Goal: Task Accomplishment & Management: Use online tool/utility

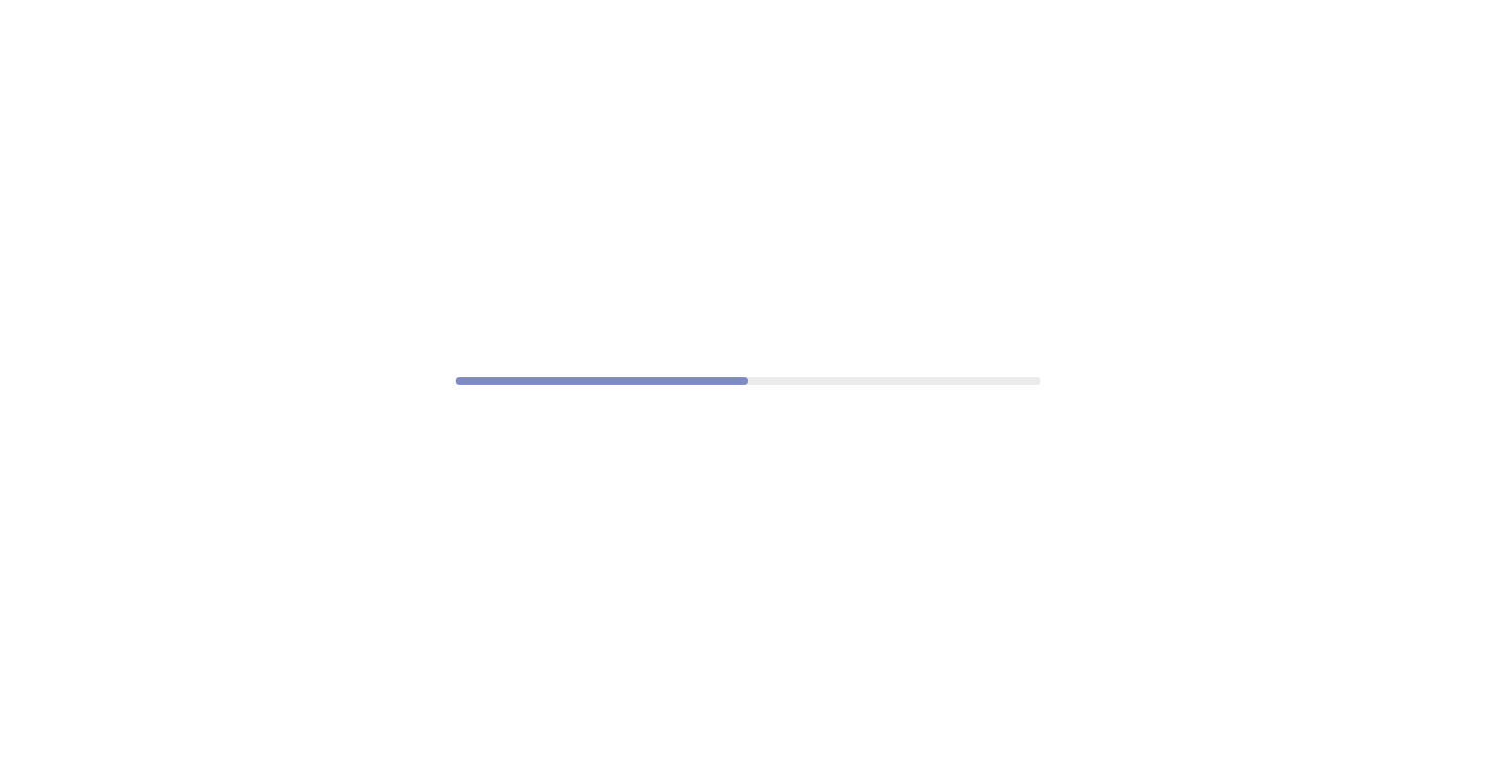
drag, startPoint x: 0, startPoint y: 0, endPoint x: 765, endPoint y: 279, distance: 813.9
click at [765, 279] on div at bounding box center [748, 381] width 1496 height 762
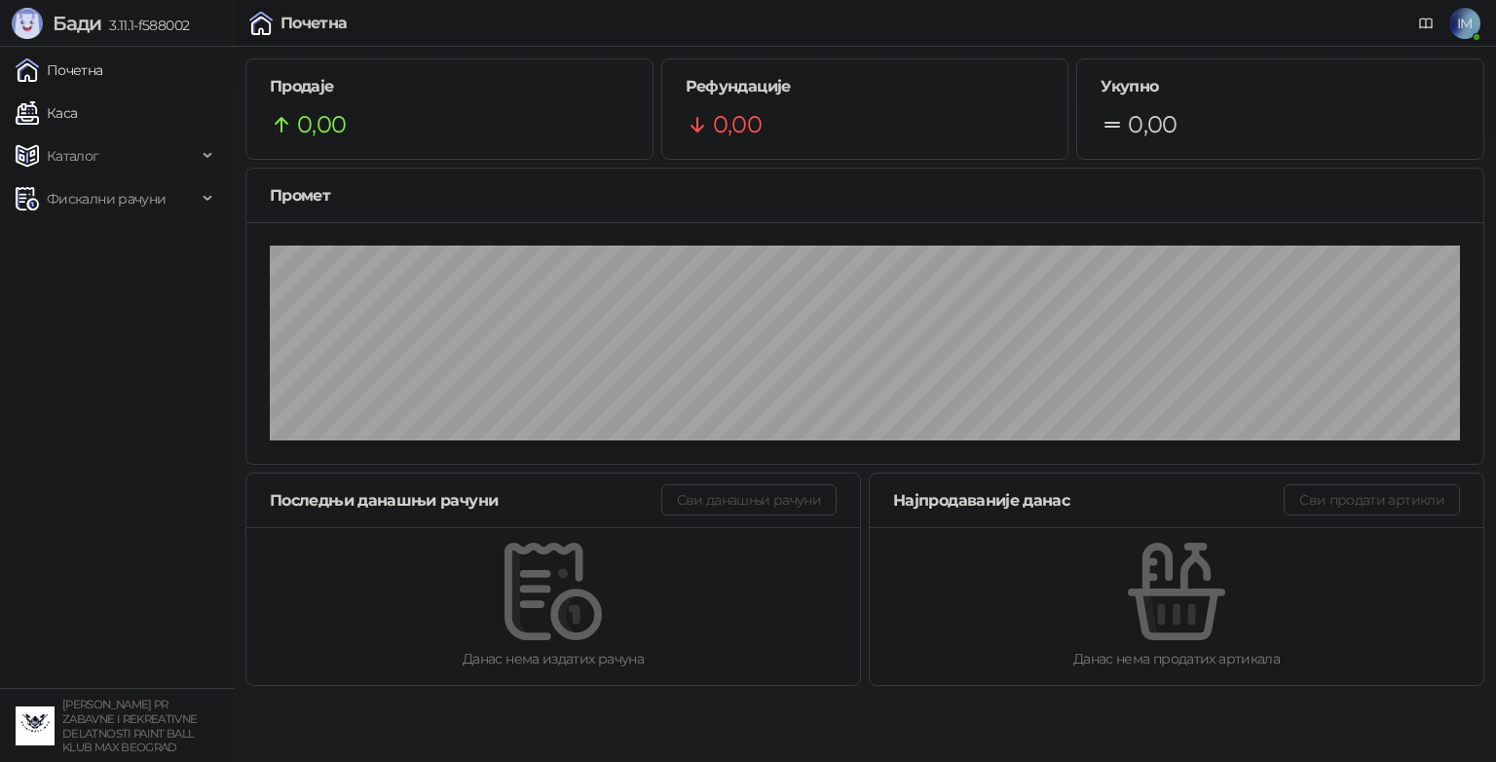
click at [77, 119] on link "Каса" at bounding box center [46, 113] width 61 height 39
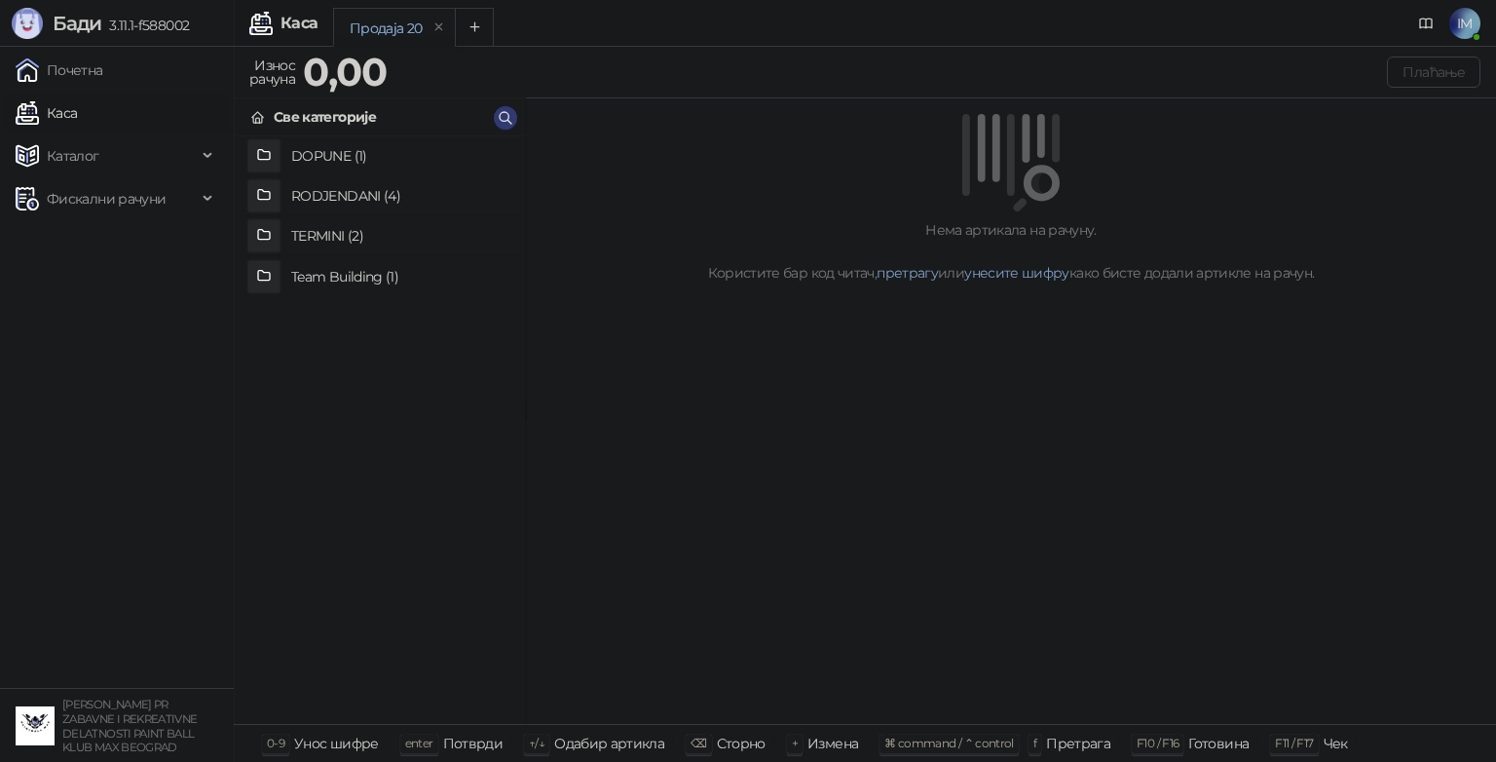
click at [352, 189] on h4 "RODJENDANI (4)" at bounding box center [400, 195] width 218 height 31
click at [401, 157] on h4 "Doplata po detetu" at bounding box center [400, 155] width 218 height 31
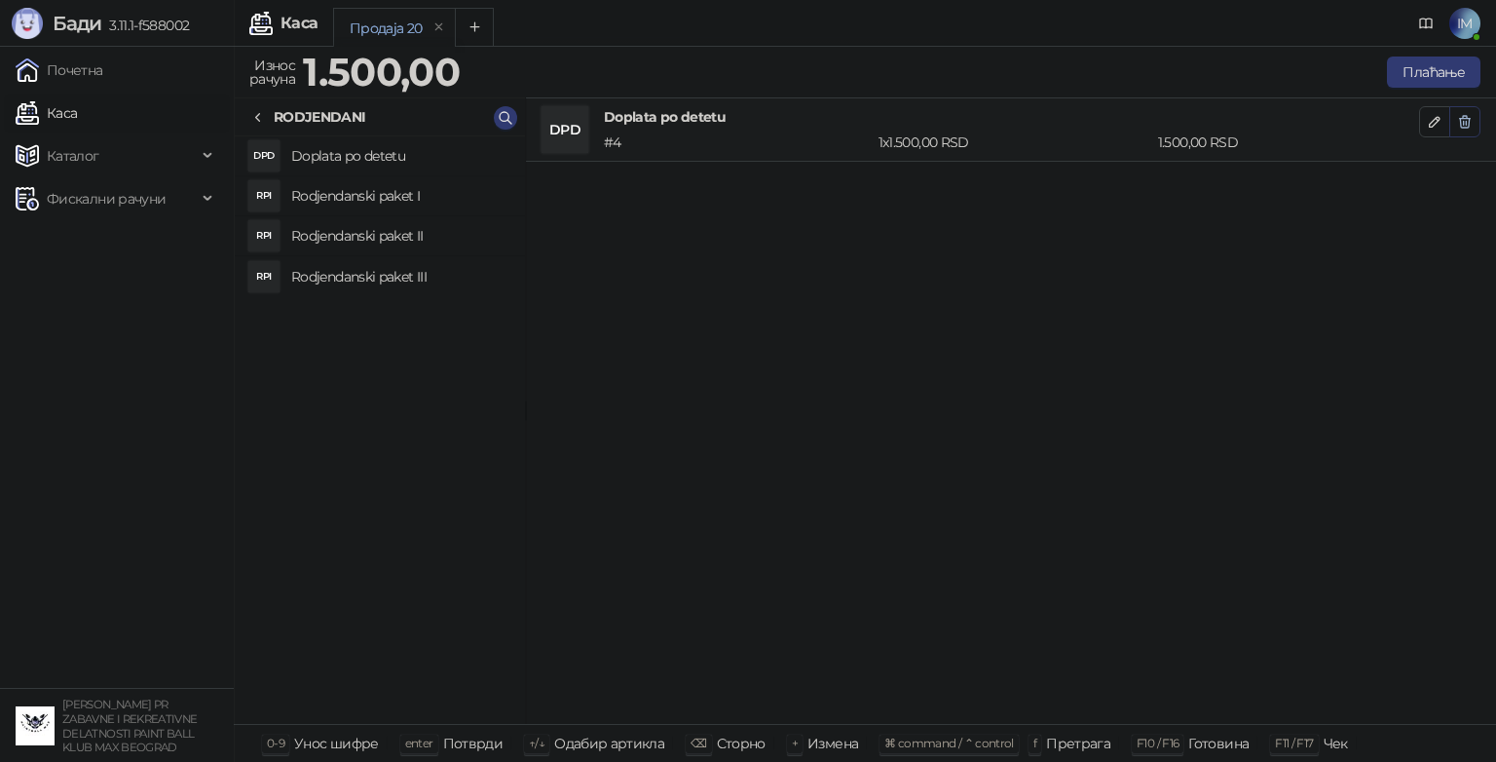
click at [1462, 124] on icon "button" at bounding box center [1465, 122] width 16 height 16
